Goal: Task Accomplishment & Management: Manage account settings

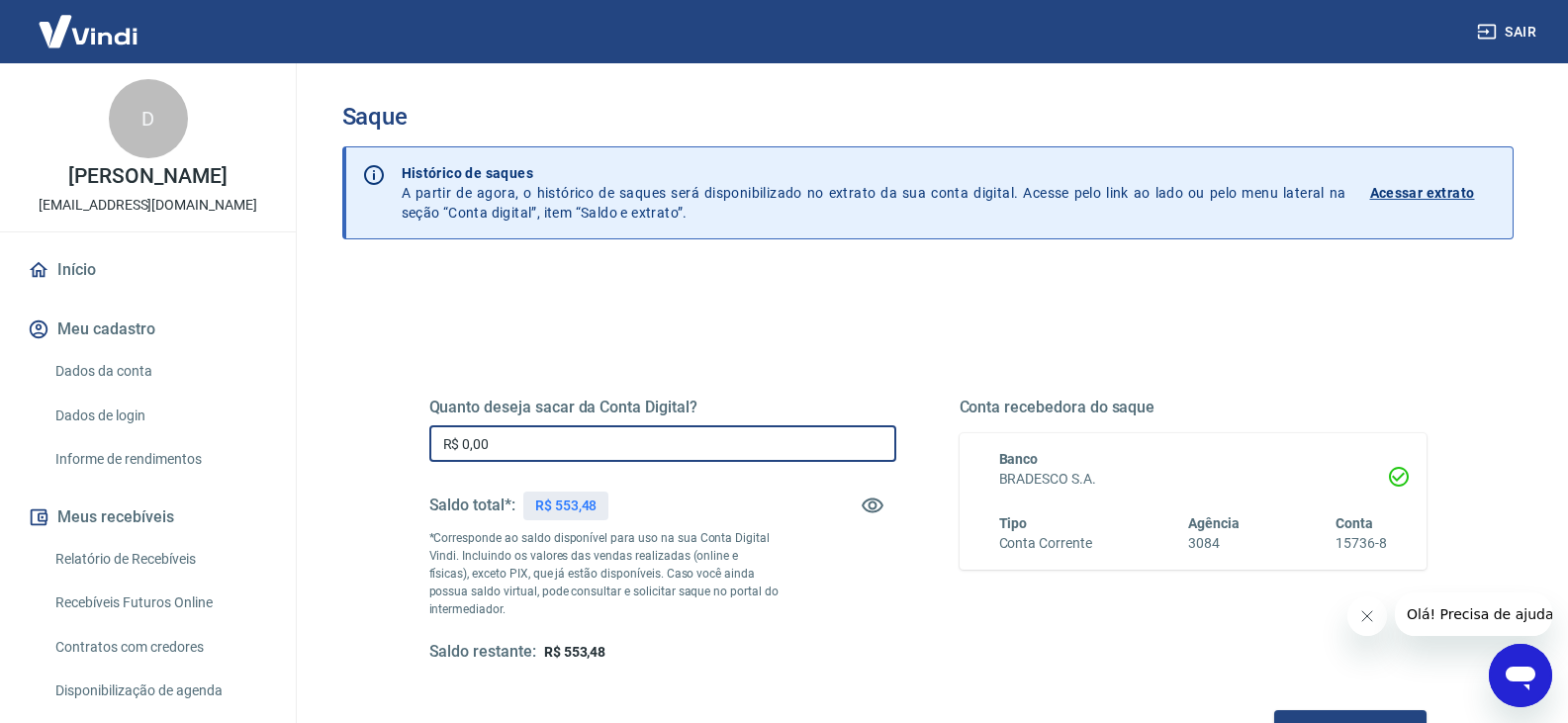
click at [797, 455] on input "R$ 0,00" at bounding box center [663, 443] width 467 height 37
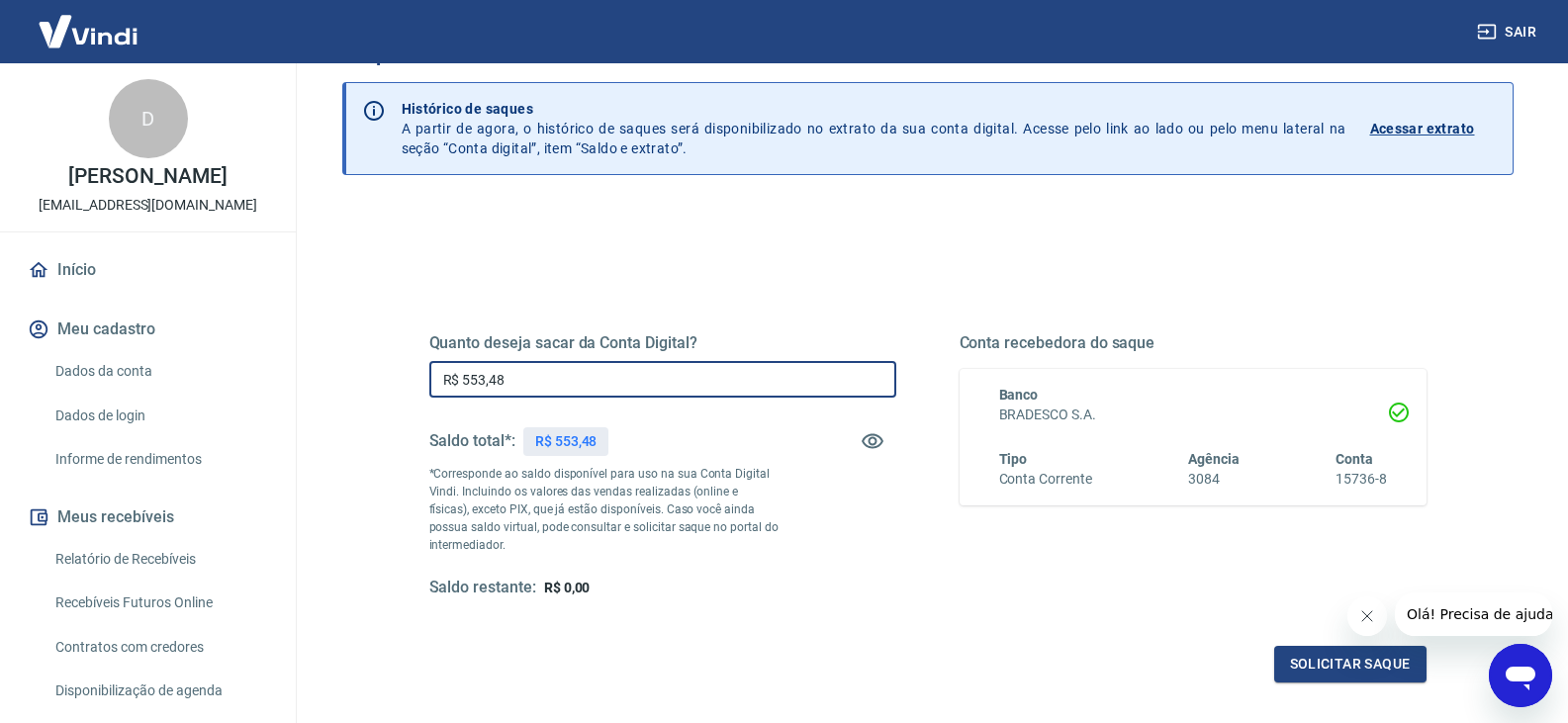
scroll to position [99, 0]
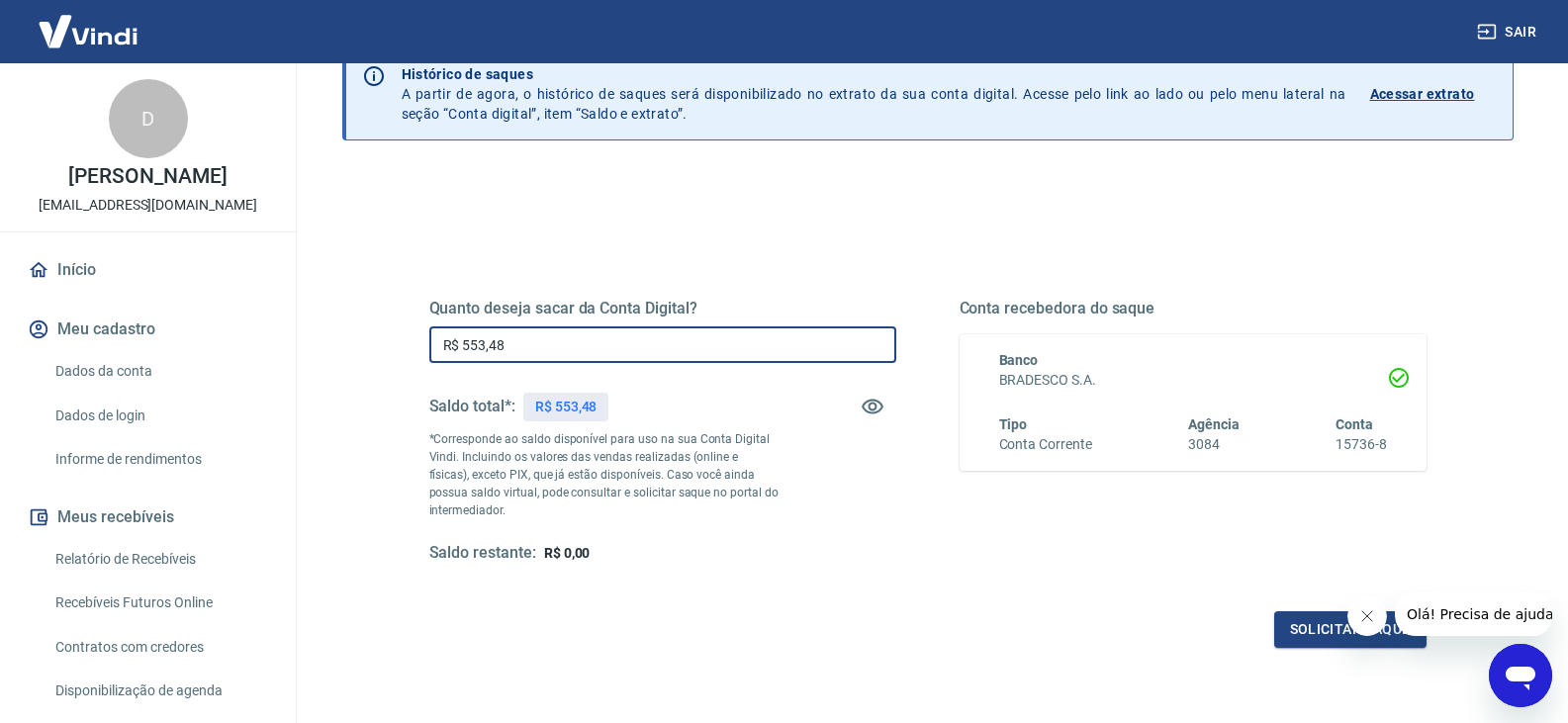
type input "R$ 553,48"
click at [1289, 603] on div "Quanto deseja sacar da Conta Digital? R$ 553,48 ​ Saldo total*: R$ 553,48 *Corr…" at bounding box center [928, 449] width 997 height 397
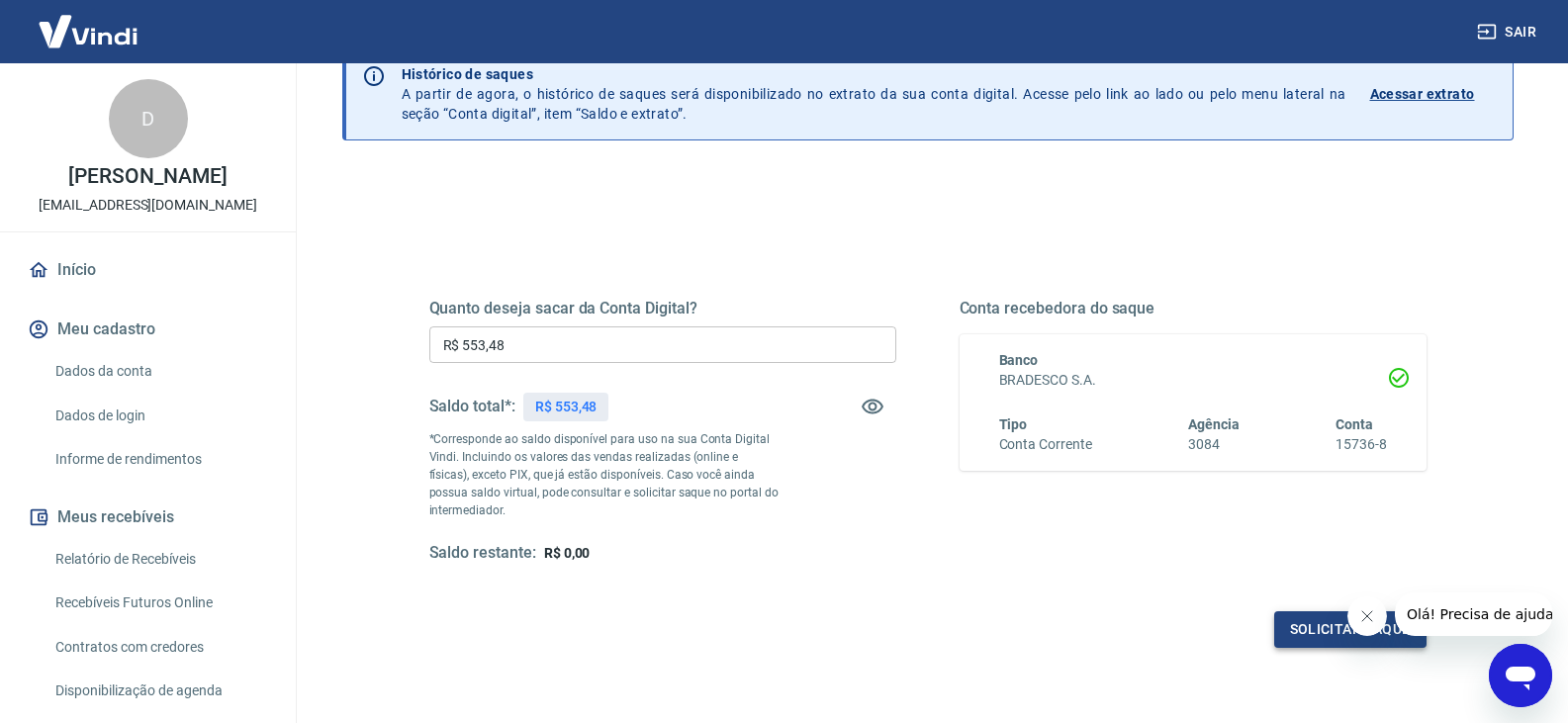
click at [1284, 613] on button "Solicitar saque" at bounding box center [1351, 629] width 153 height 37
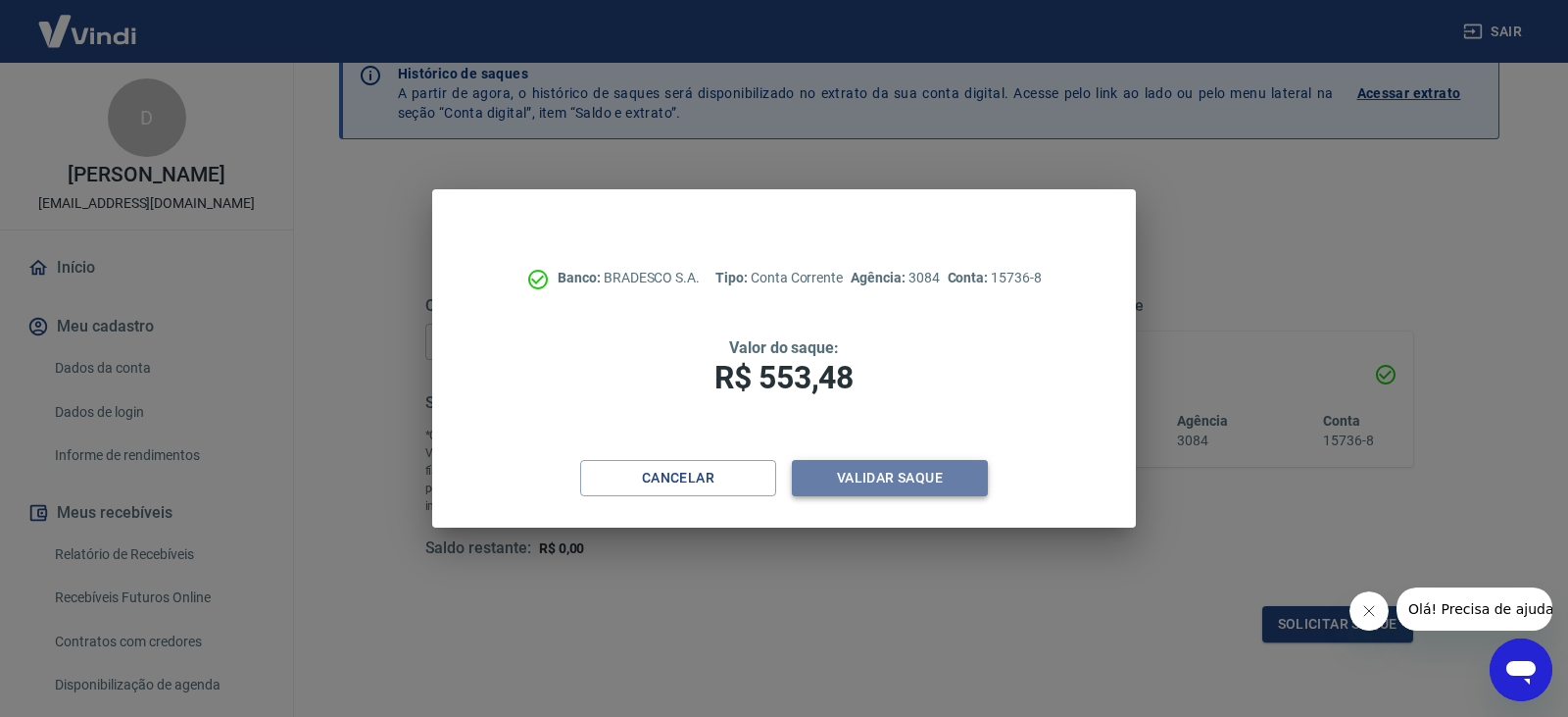
click at [886, 489] on button "Validar saque" at bounding box center [890, 478] width 196 height 36
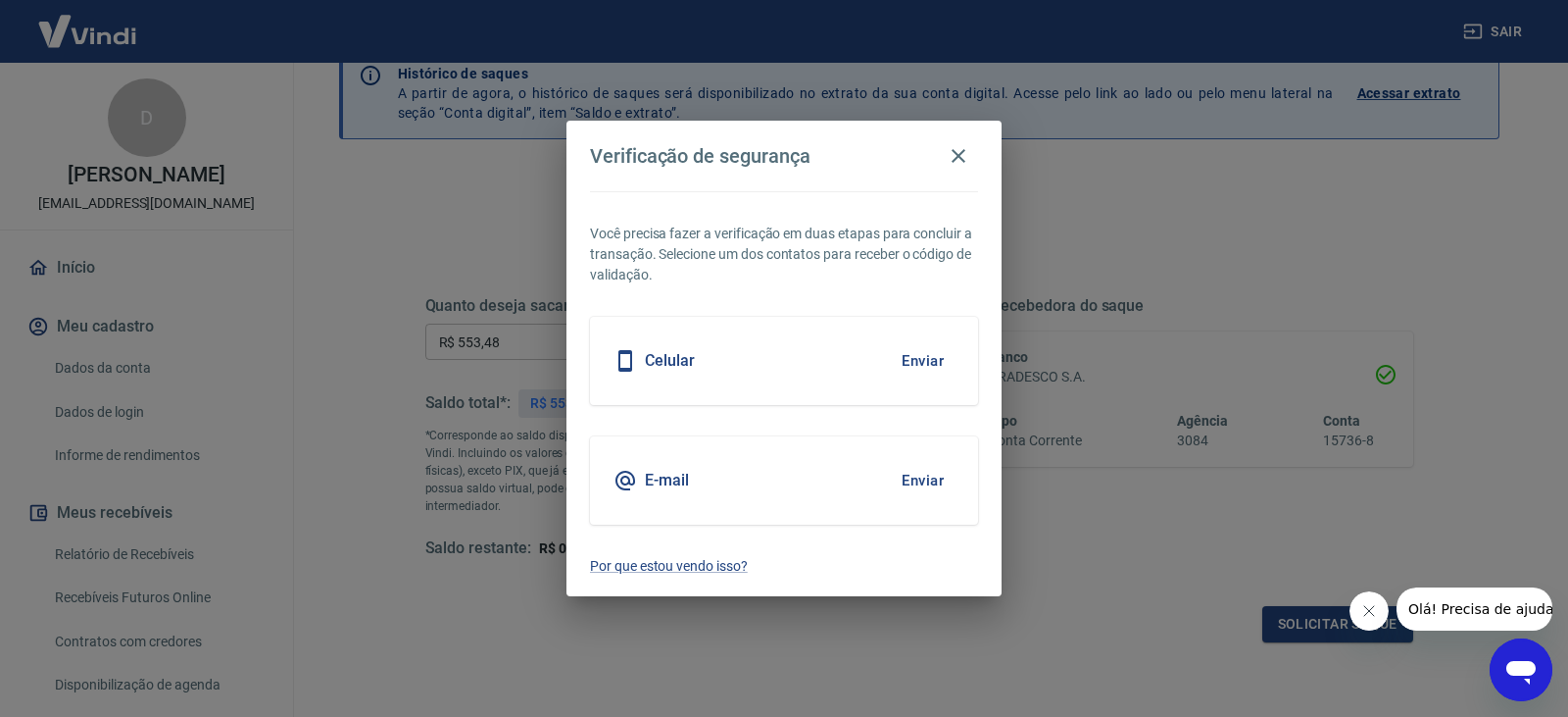
click at [903, 369] on button "Enviar" at bounding box center [922, 361] width 64 height 41
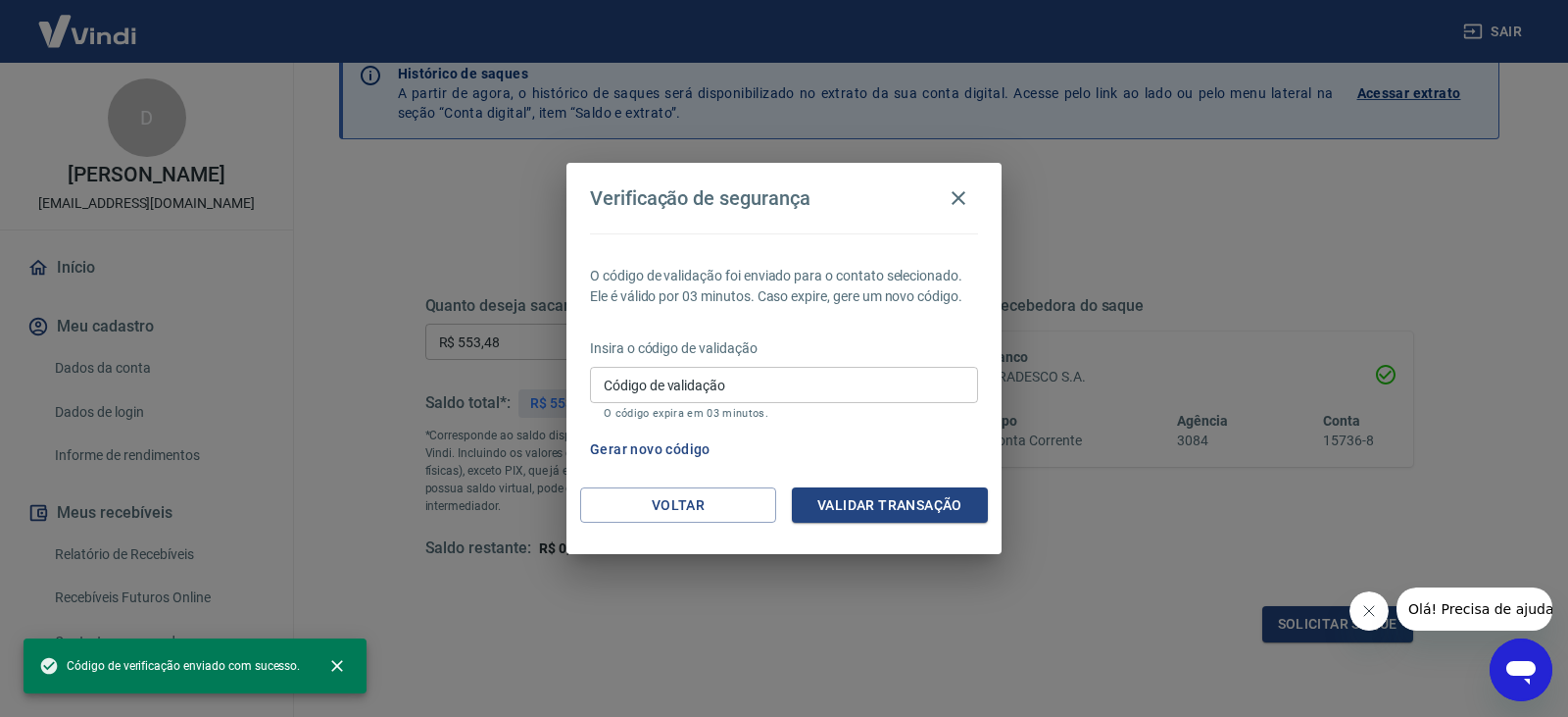
click at [737, 367] on input "Código de validação" at bounding box center [784, 385] width 388 height 36
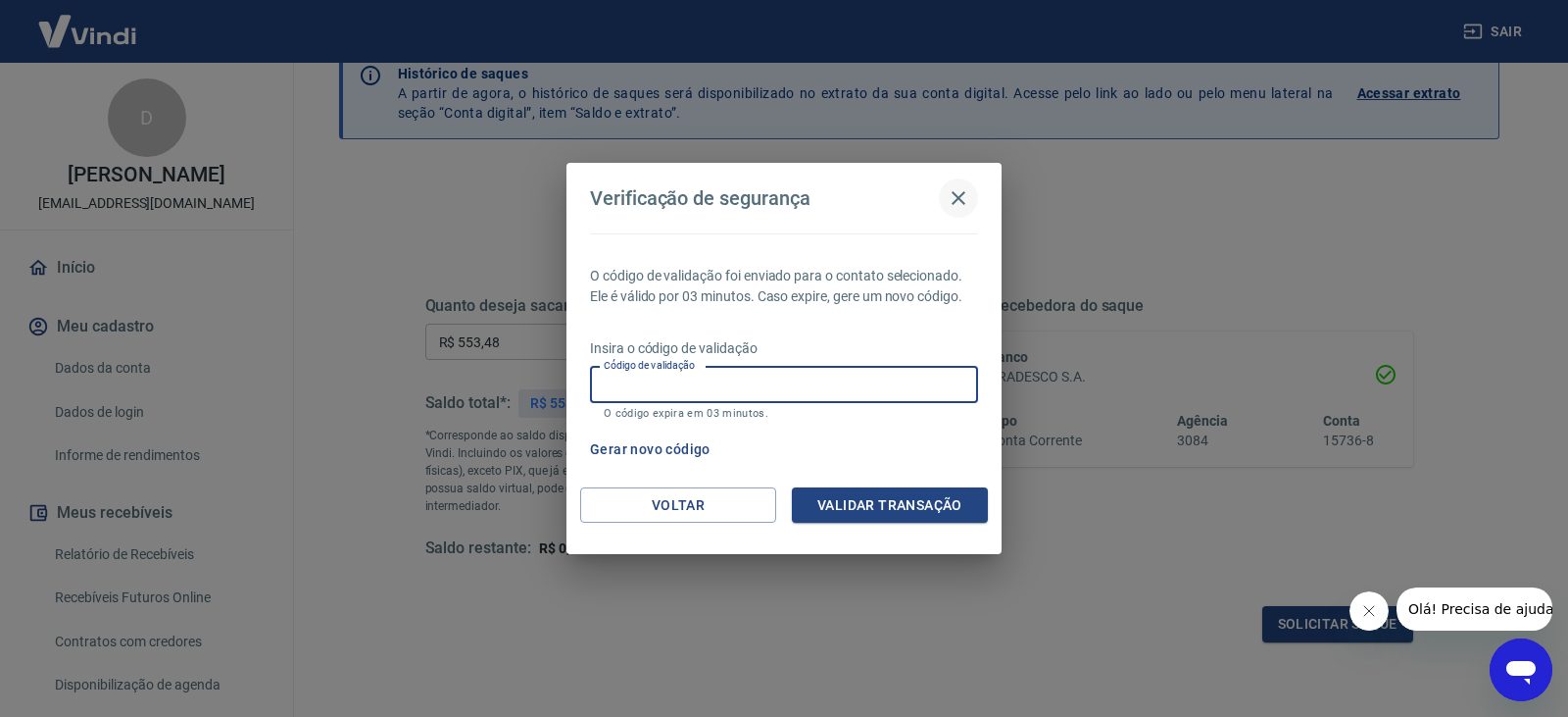
click at [961, 197] on icon "button" at bounding box center [958, 198] width 24 height 24
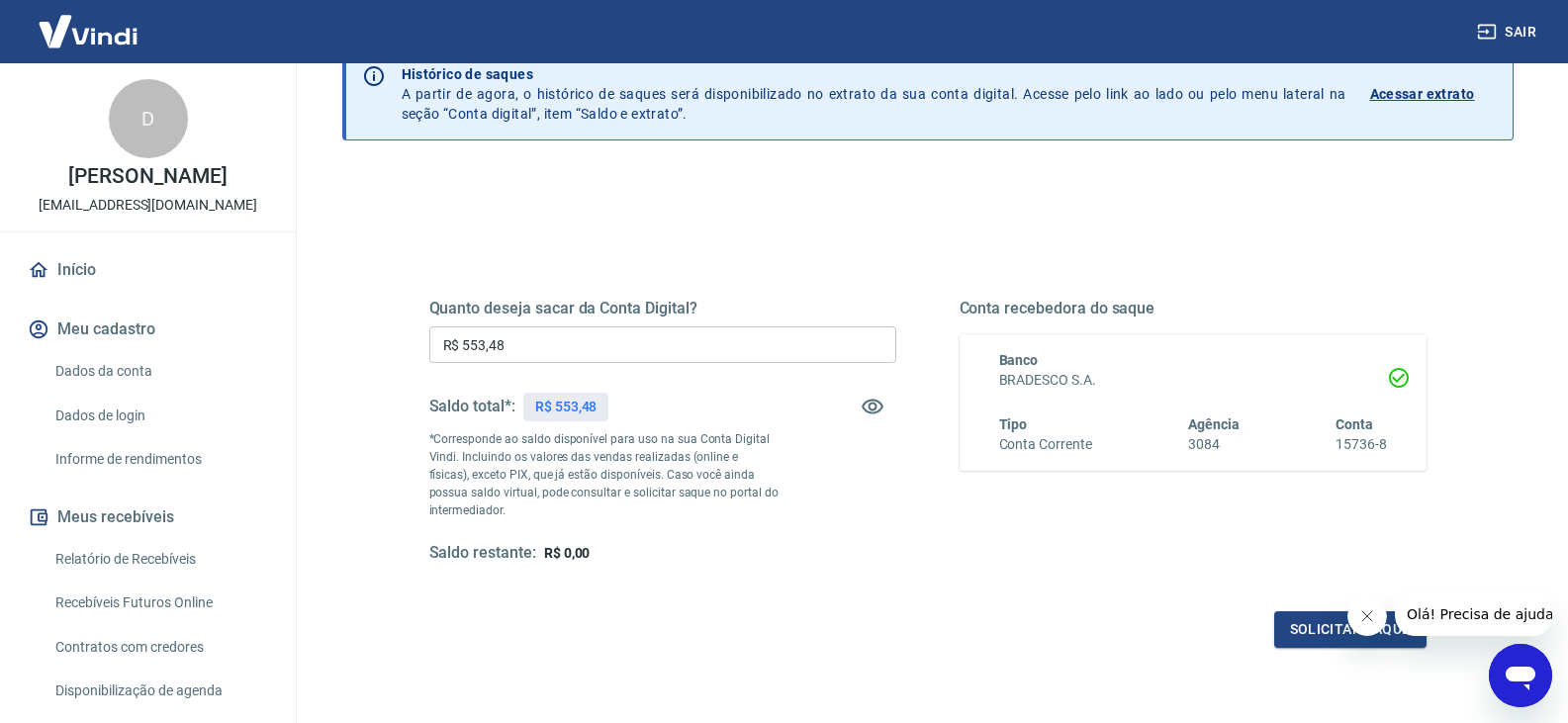
click at [1515, 43] on button "Sair" at bounding box center [1509, 32] width 71 height 37
